Goal: Transaction & Acquisition: Obtain resource

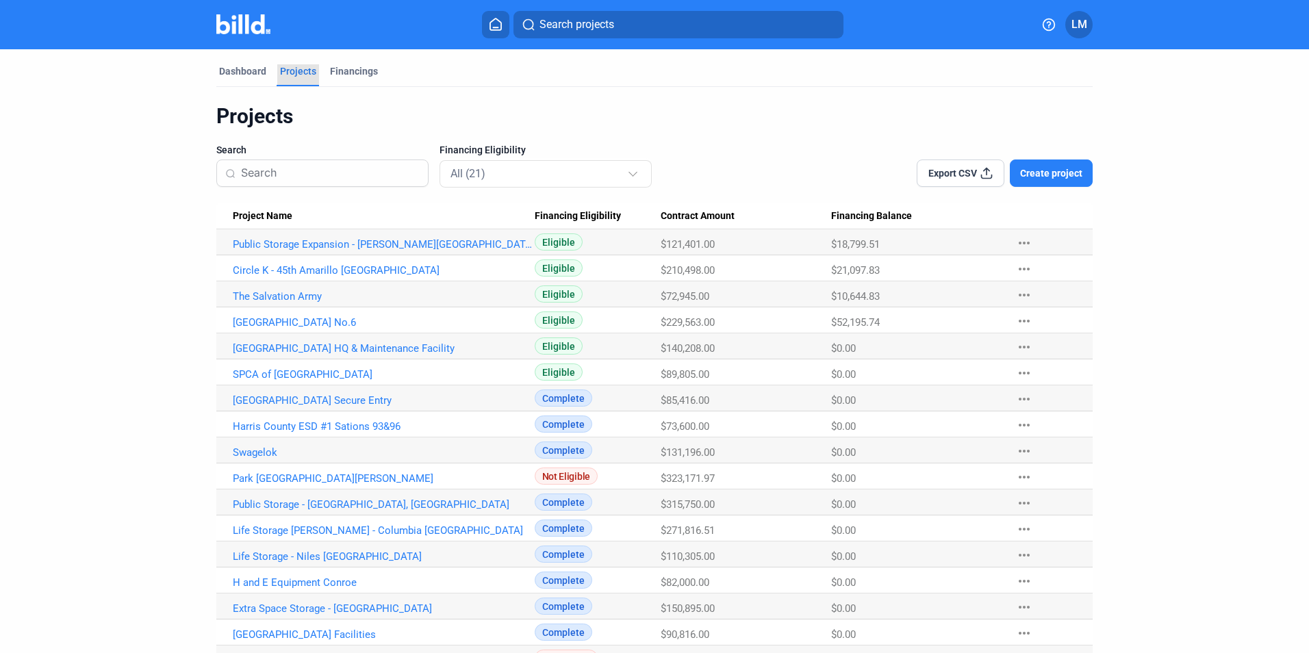
click at [286, 73] on div "Projects" at bounding box center [298, 71] width 36 height 14
click at [259, 268] on link "Circle K - 45th Amarillo [GEOGRAPHIC_DATA]" at bounding box center [384, 270] width 302 height 12
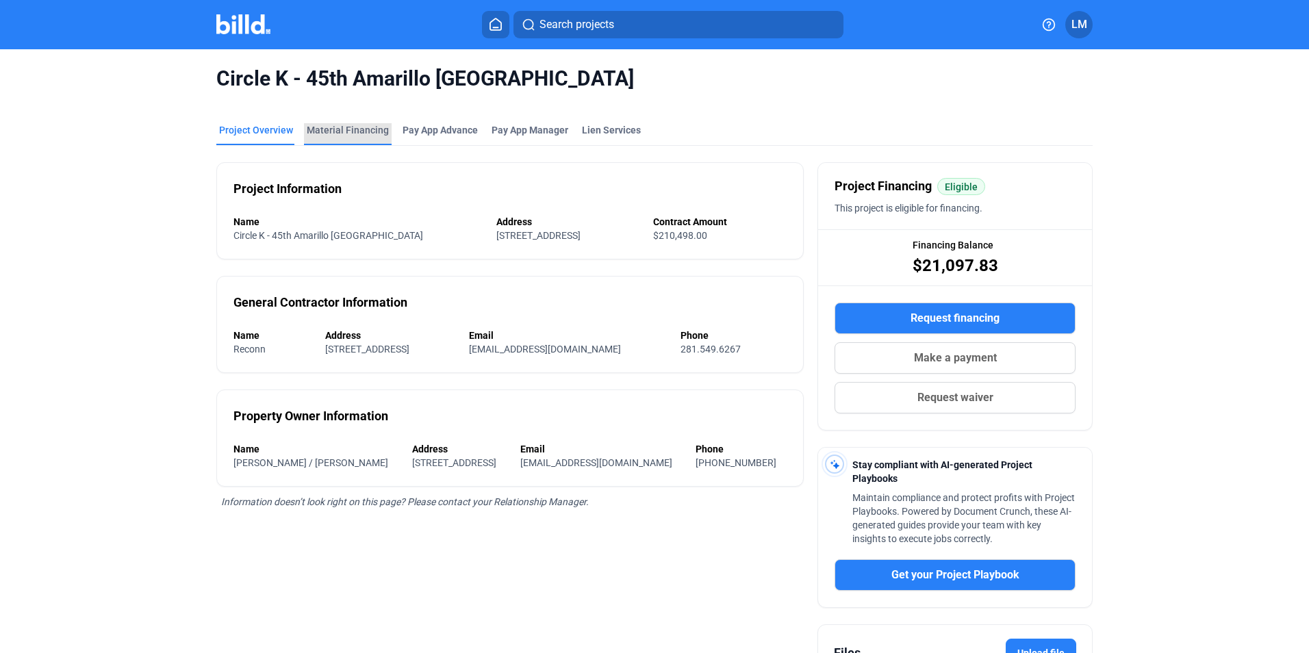
click at [351, 131] on div "Material Financing" at bounding box center [348, 130] width 82 height 14
